Goal: Find specific page/section: Find specific page/section

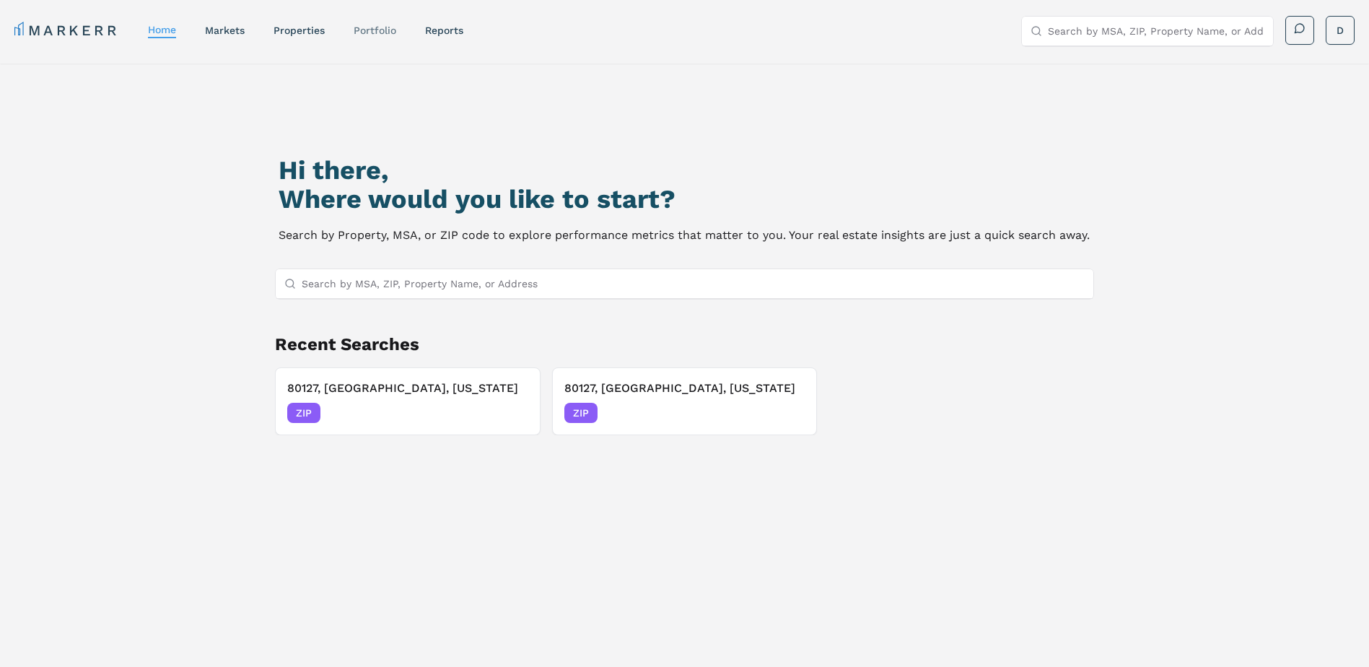
click at [375, 27] on link "Portfolio" at bounding box center [375, 31] width 43 height 12
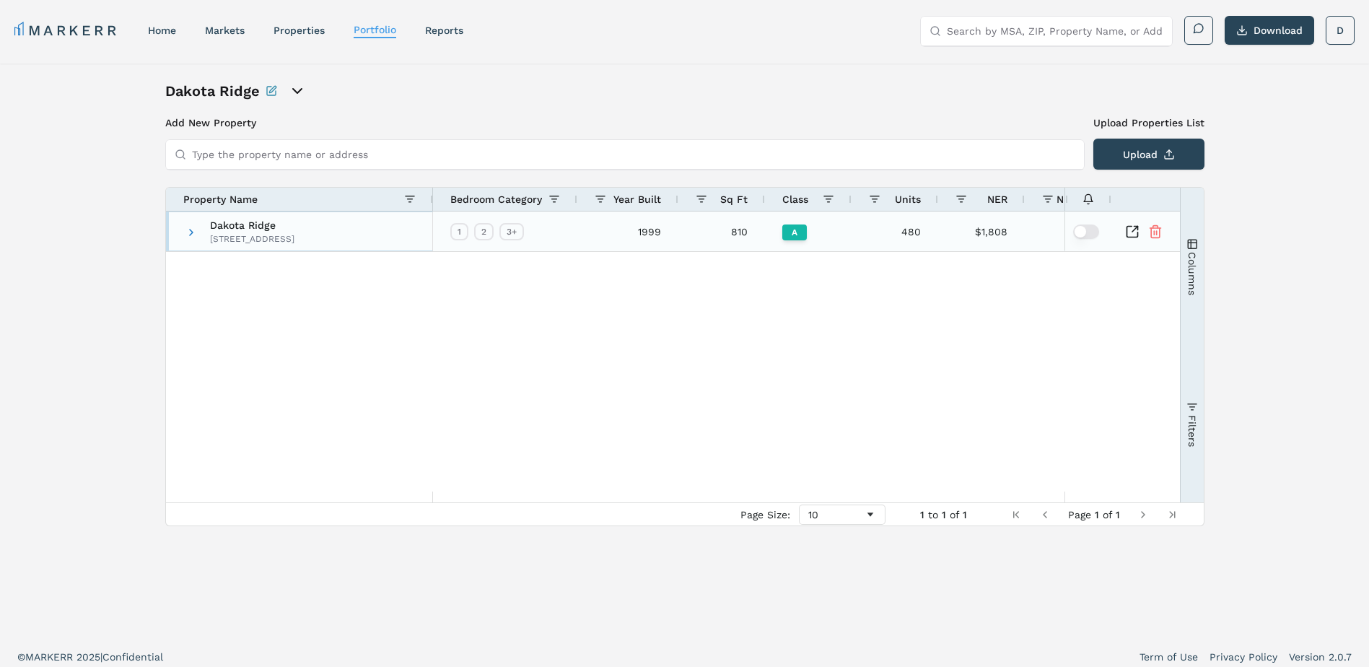
click at [294, 238] on div "[STREET_ADDRESS]" at bounding box center [252, 239] width 84 height 12
click at [192, 230] on span at bounding box center [191, 233] width 12 height 12
click at [294, 222] on span "Dakota Ridge" at bounding box center [252, 225] width 84 height 10
click at [1129, 231] on icon "Inspect Comparable" at bounding box center [1132, 231] width 14 height 14
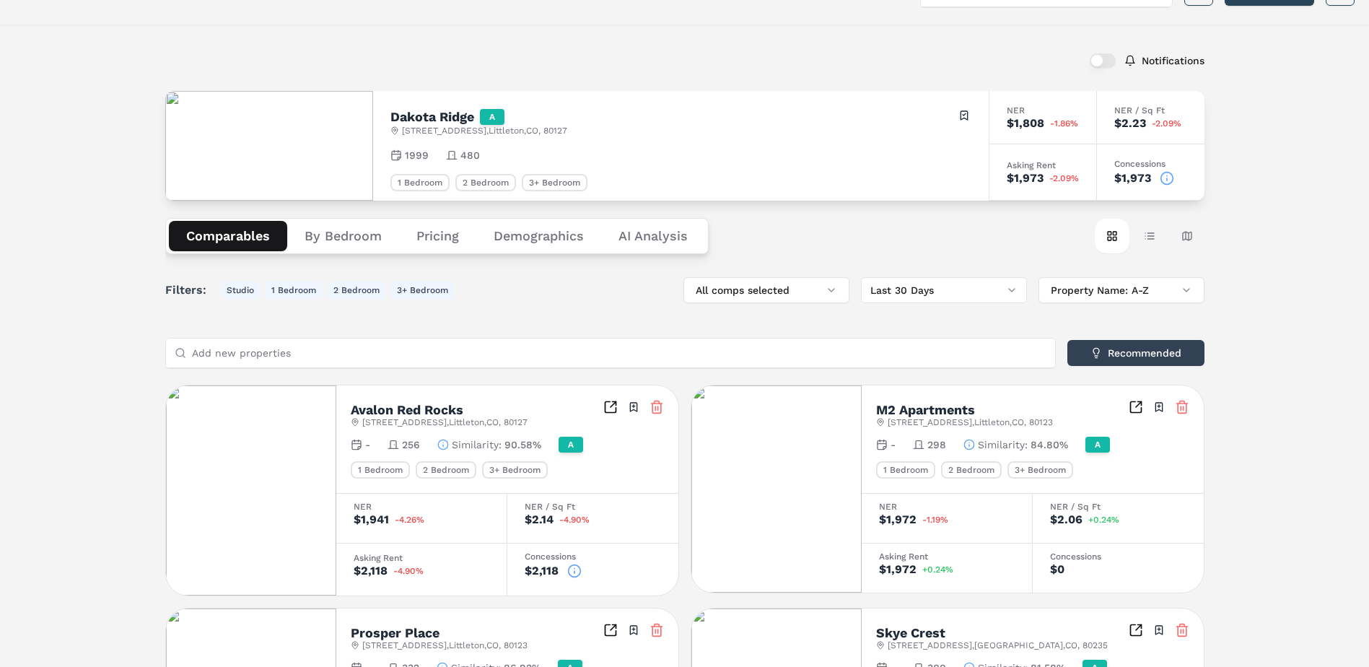
scroll to position [72, 0]
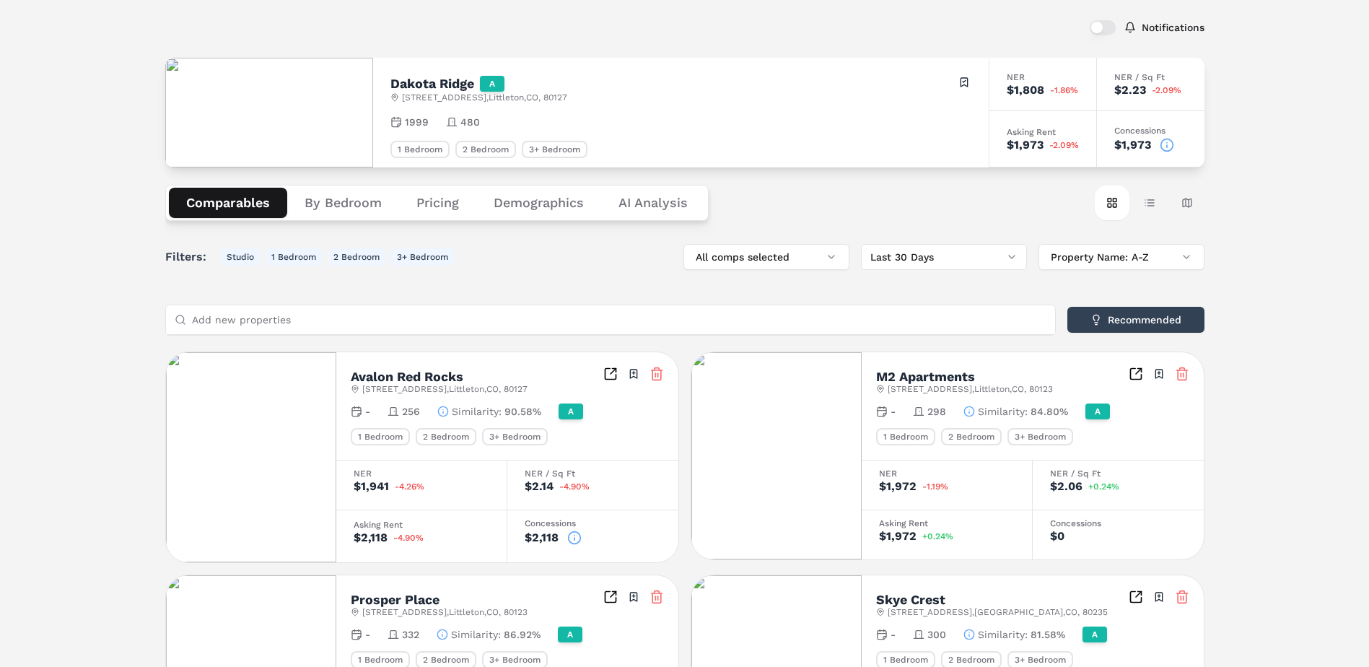
click at [335, 208] on button "By Bedroom" at bounding box center [343, 203] width 112 height 30
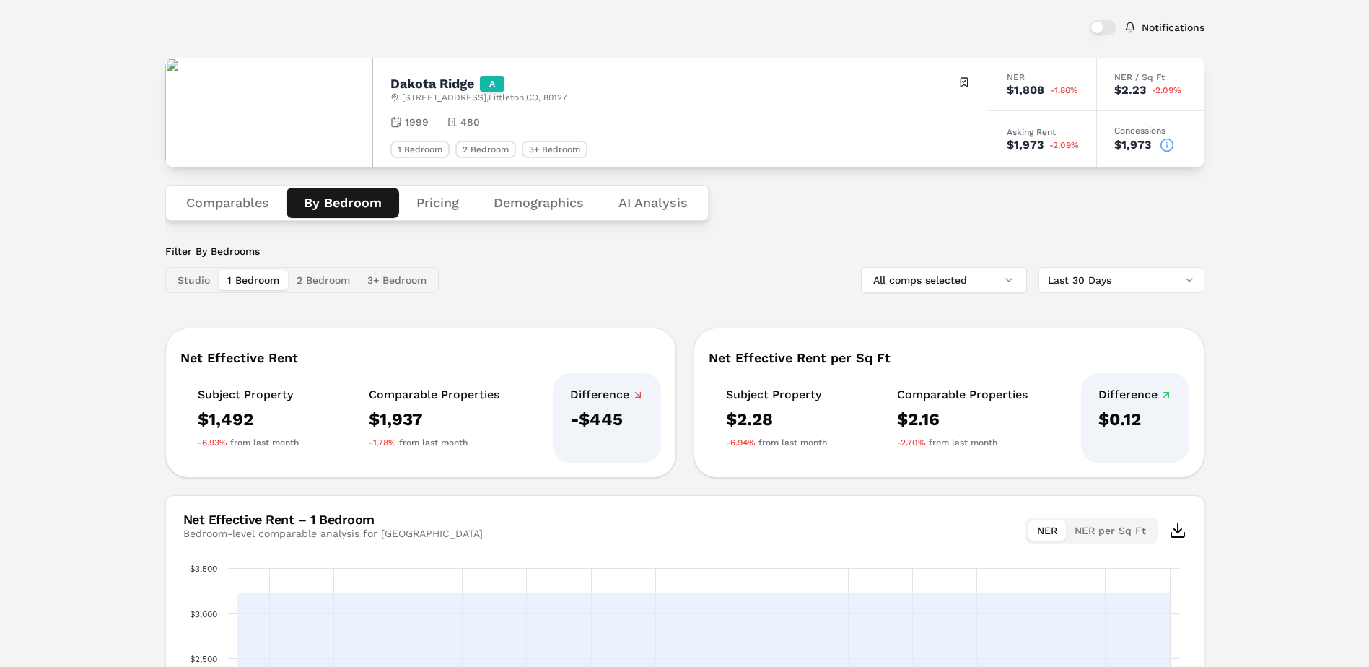
scroll to position [0, 0]
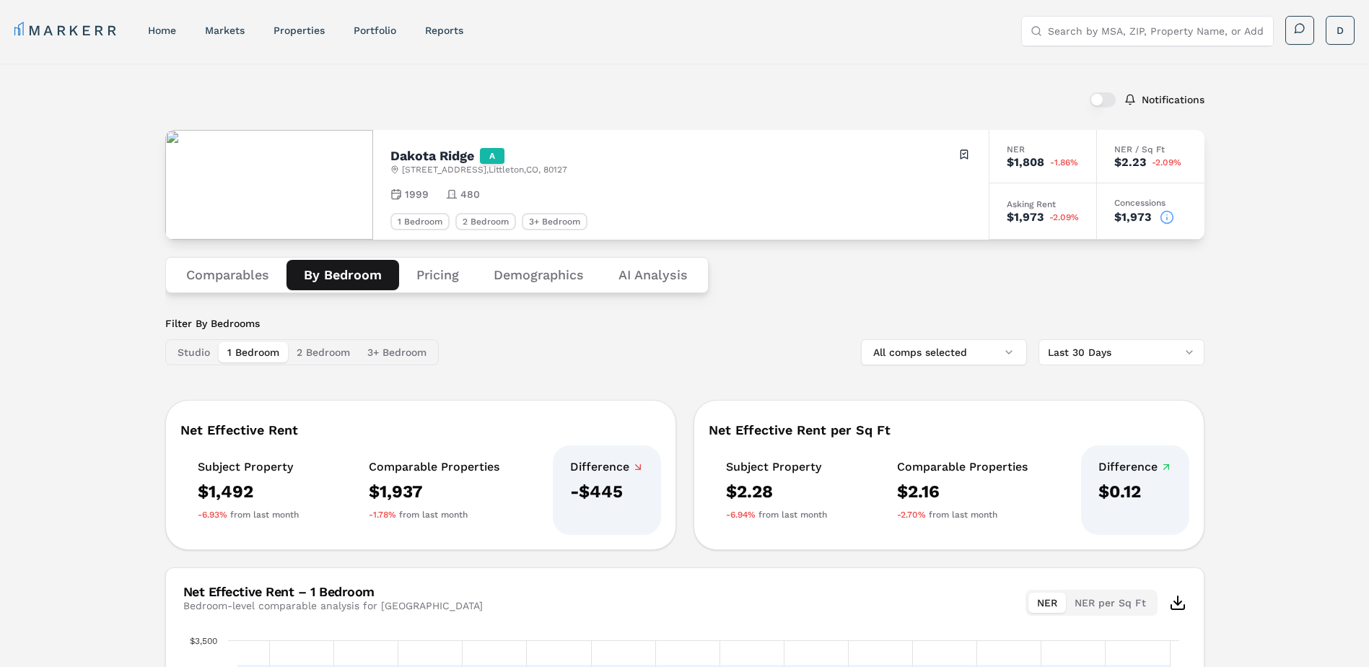
click at [330, 352] on button "2 Bedroom" at bounding box center [323, 352] width 71 height 20
click at [270, 356] on button "1 Bedroom" at bounding box center [253, 352] width 69 height 20
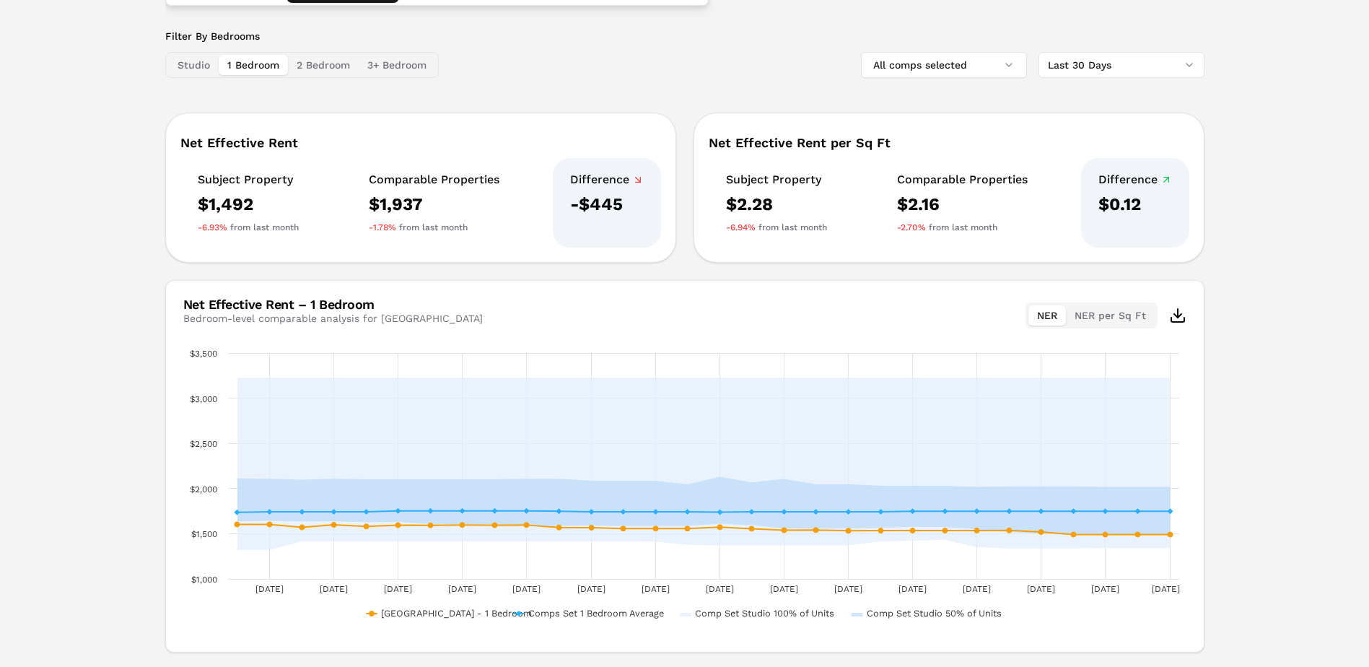
scroll to position [289, 0]
